Goal: Obtain resource: Obtain resource

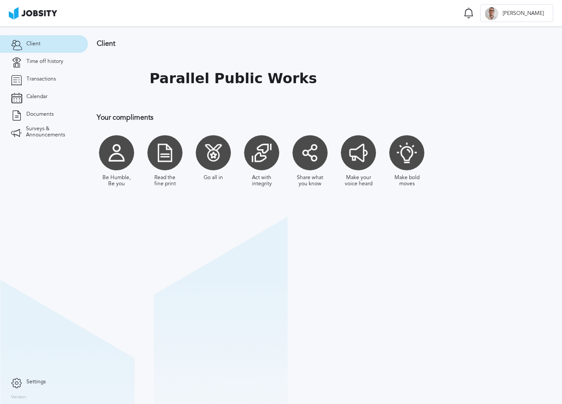
click at [234, 273] on section "Client Parallel Public Works Your compliments Be Humble, Be you Read the fine p…" at bounding box center [325, 214] width 474 height 377
drag, startPoint x: 44, startPoint y: 58, endPoint x: 43, endPoint y: 78, distance: 19.8
click at [43, 60] on span "Time off history" at bounding box center [44, 61] width 37 height 6
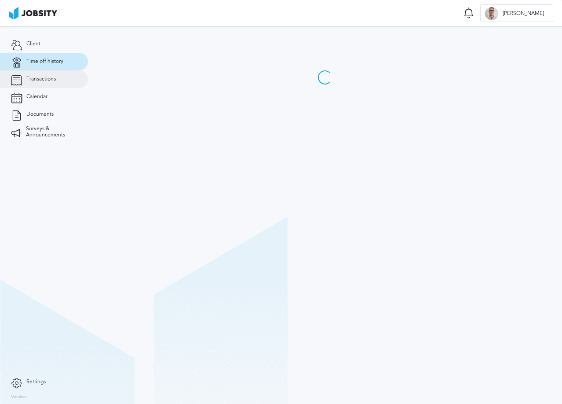
click at [43, 79] on span "Transactions" at bounding box center [40, 79] width 29 height 6
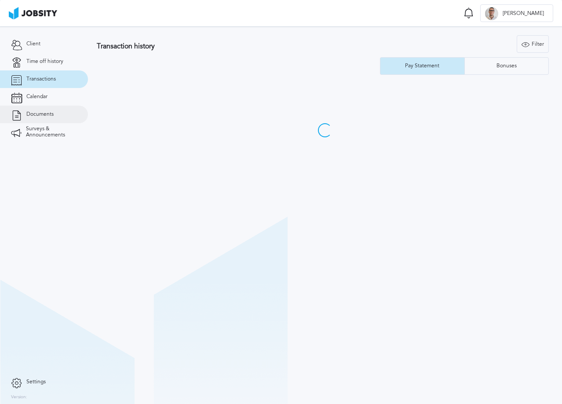
click at [40, 116] on span "Documents" at bounding box center [39, 114] width 27 height 6
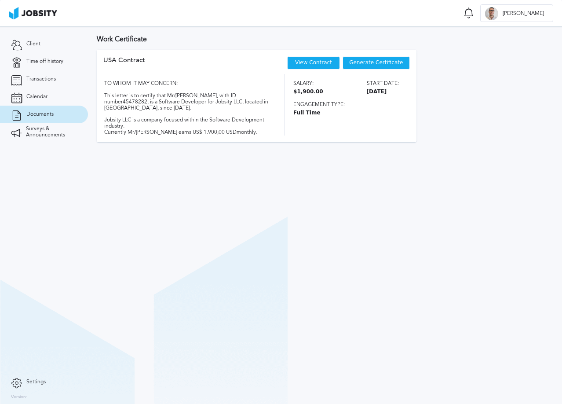
click at [372, 63] on span "Generate Certificate" at bounding box center [376, 63] width 54 height 6
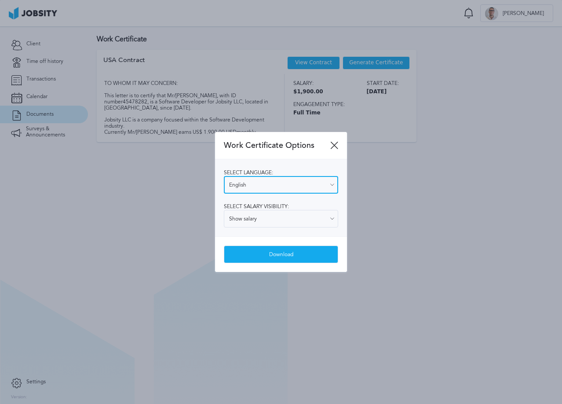
click at [283, 186] on input "English" at bounding box center [281, 185] width 114 height 18
click at [273, 216] on div "Select language: Spanish English Spanish Select salary visibility: Show salary …" at bounding box center [281, 197] width 132 height 77
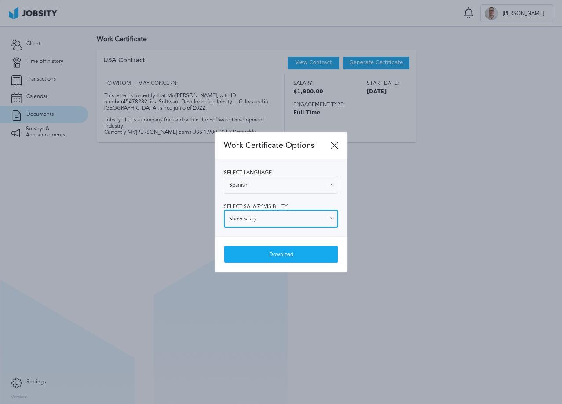
click at [273, 216] on input "Show salary" at bounding box center [281, 219] width 114 height 18
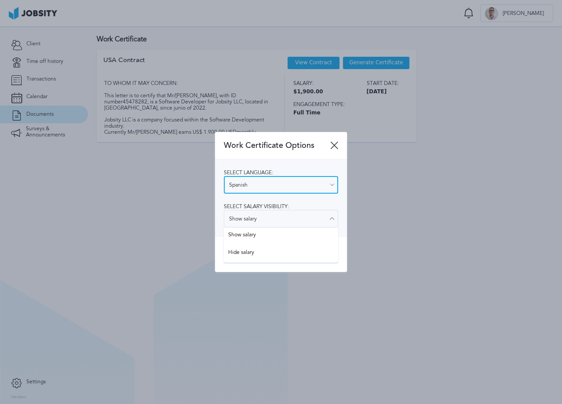
click at [263, 186] on input "Spanish" at bounding box center [281, 185] width 114 height 18
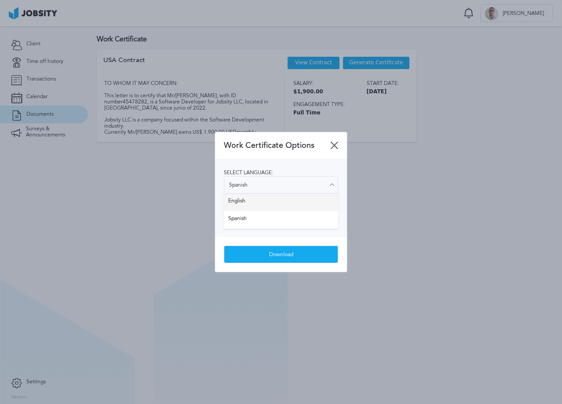
type input "English"
drag, startPoint x: 259, startPoint y: 197, endPoint x: 257, endPoint y: 212, distance: 14.2
click at [259, 198] on div "Select language: English English Spanish Select salary visibility: Show salary …" at bounding box center [281, 197] width 132 height 77
click at [255, 219] on input "Show salary" at bounding box center [281, 219] width 114 height 18
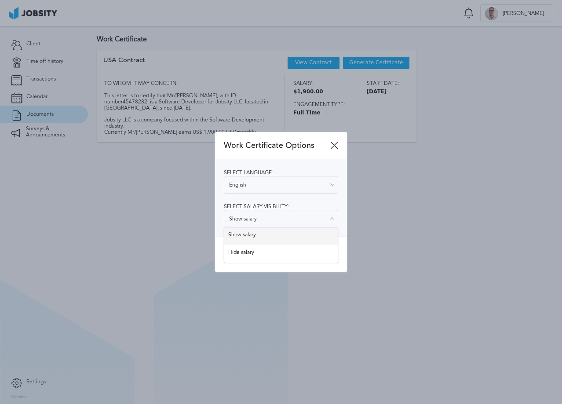
click at [252, 230] on div "Select language: English English Spanish Select salary visibility: Show salary …" at bounding box center [281, 197] width 132 height 77
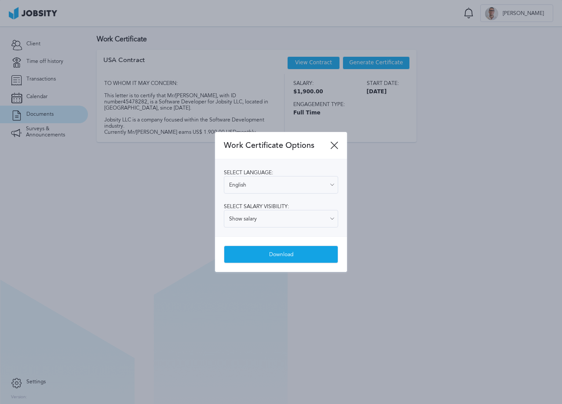
click at [250, 252] on div "Download" at bounding box center [280, 255] width 113 height 18
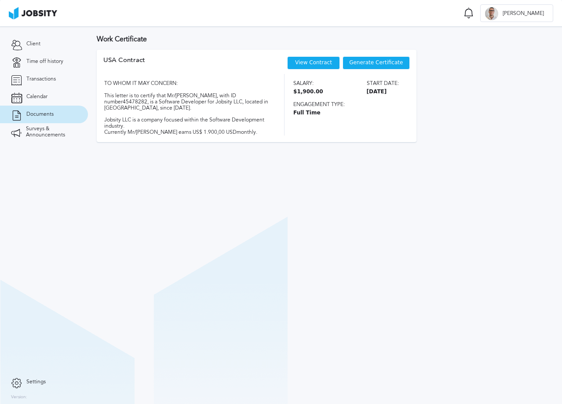
click at [350, 62] on div "Generate Certificate" at bounding box center [376, 62] width 67 height 13
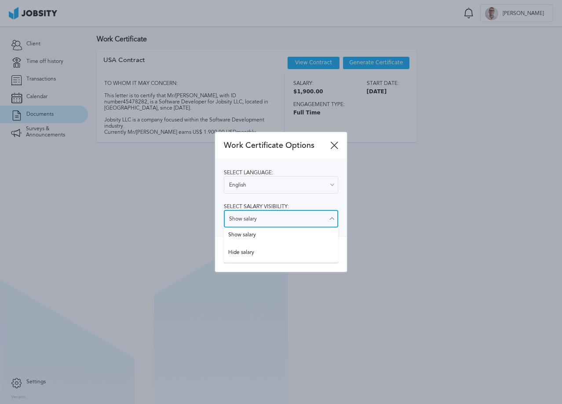
click at [289, 217] on input "Show salary" at bounding box center [281, 219] width 114 height 18
type input "Hide salary"
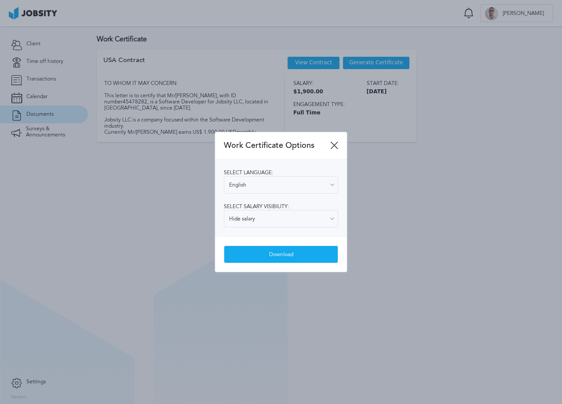
click at [263, 255] on div "Work Certificate Options Select language: English English Spanish Select salary…" at bounding box center [281, 202] width 132 height 140
click at [264, 249] on div "Download" at bounding box center [280, 255] width 113 height 18
